Goal: Information Seeking & Learning: Find specific fact

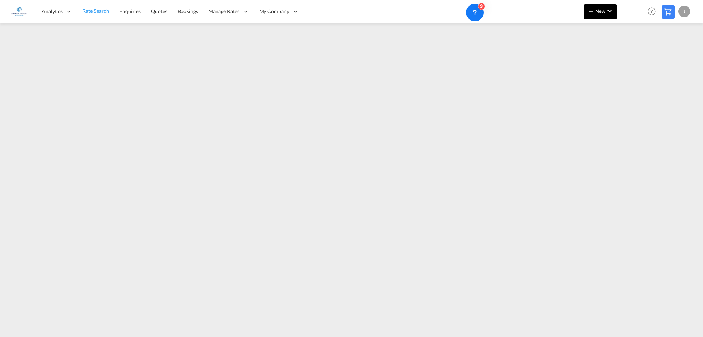
click at [606, 15] on md-icon "icon-chevron-down" at bounding box center [610, 11] width 9 height 9
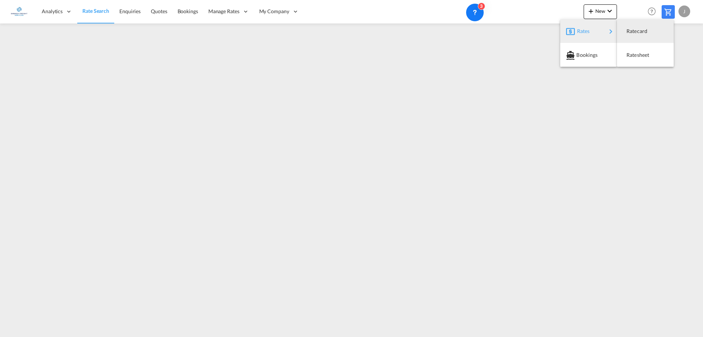
click at [581, 36] on span "Rates" at bounding box center [581, 31] width 9 height 15
click at [635, 55] on span "Ratesheet" at bounding box center [631, 55] width 8 height 15
click at [96, 12] on span "Rate Search" at bounding box center [95, 11] width 26 height 6
click at [93, 7] on link "Rate Search" at bounding box center [95, 12] width 37 height 24
drag, startPoint x: 91, startPoint y: 11, endPoint x: 96, endPoint y: 14, distance: 5.5
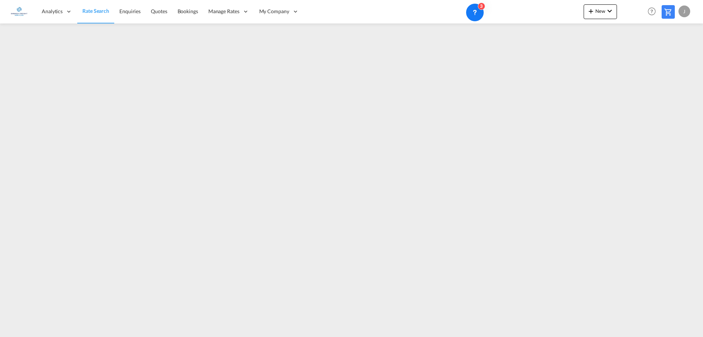
click at [92, 11] on span "Rate Search" at bounding box center [95, 11] width 27 height 6
